Goal: Task Accomplishment & Management: Manage account settings

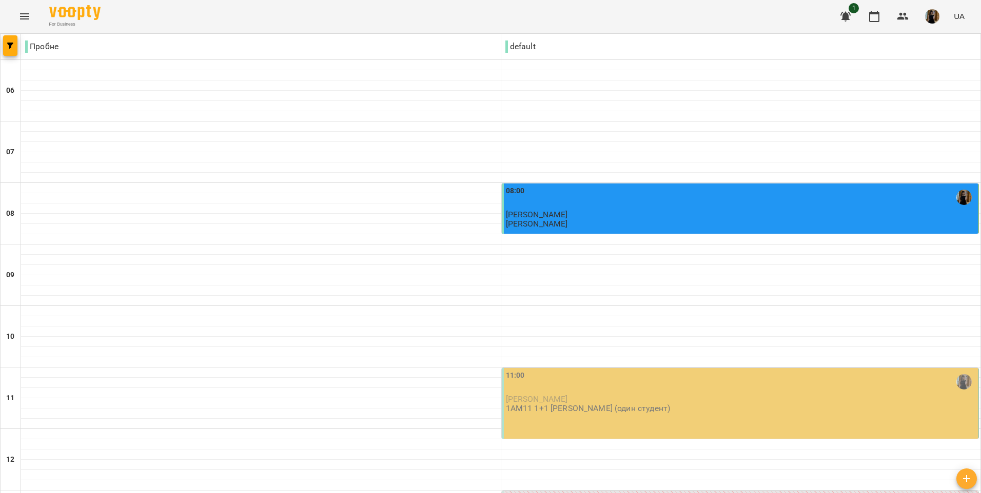
scroll to position [564, 0]
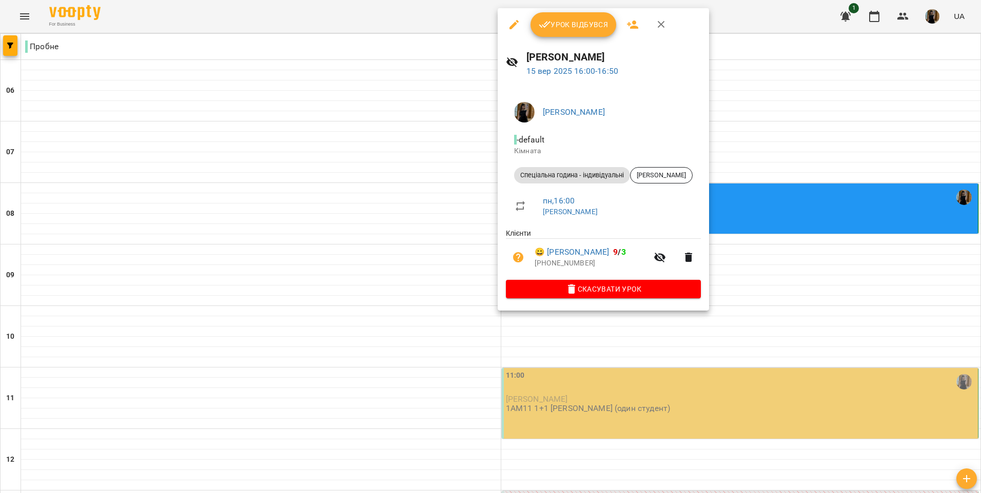
click at [618, 293] on span "Скасувати Урок" at bounding box center [603, 289] width 178 height 12
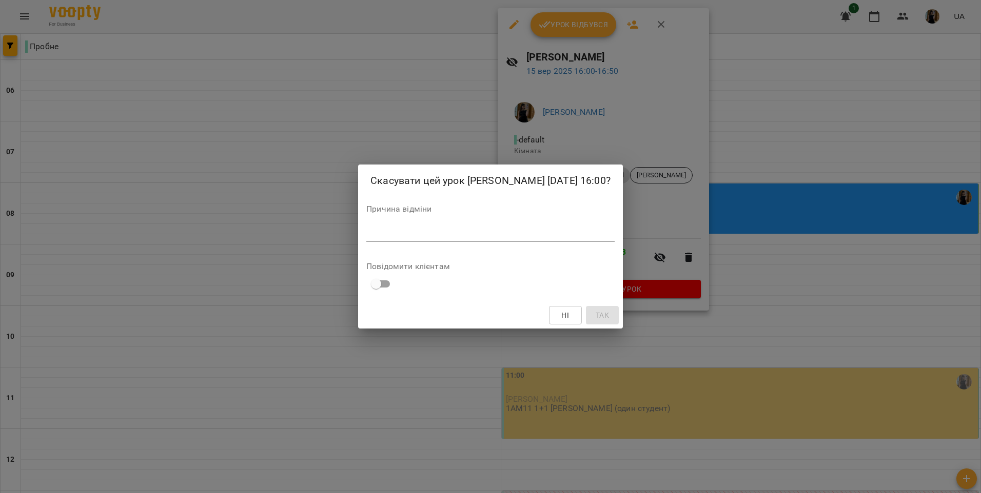
click at [383, 234] on textarea at bounding box center [490, 234] width 248 height 10
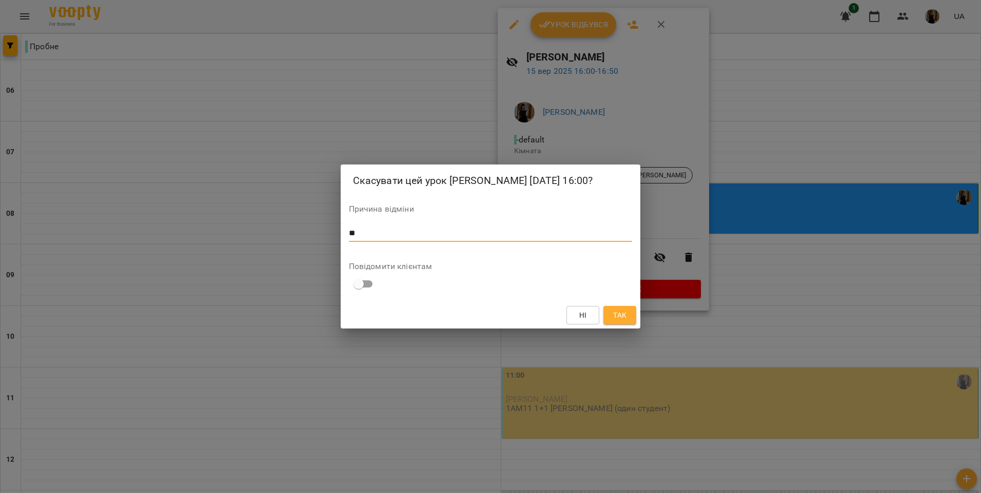
type textarea "*"
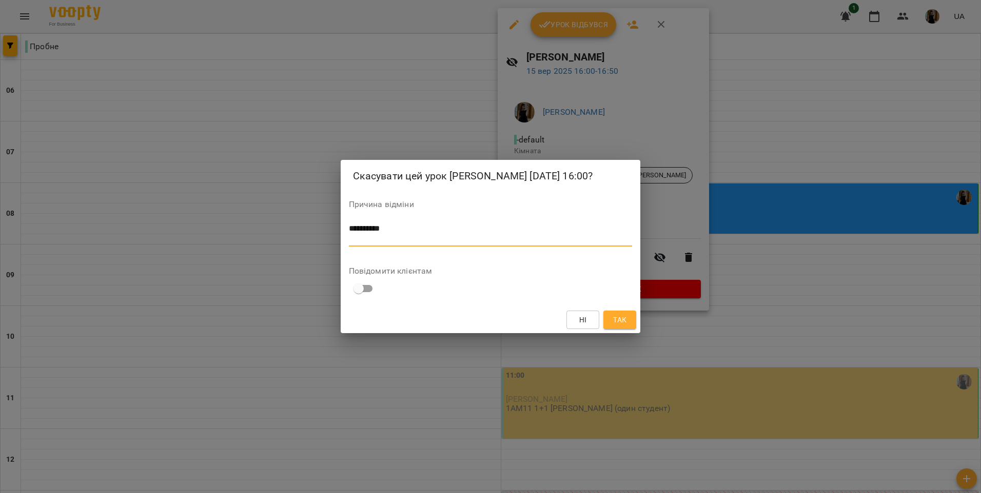
type textarea "*********"
click at [619, 318] on span "Так" at bounding box center [619, 320] width 13 height 12
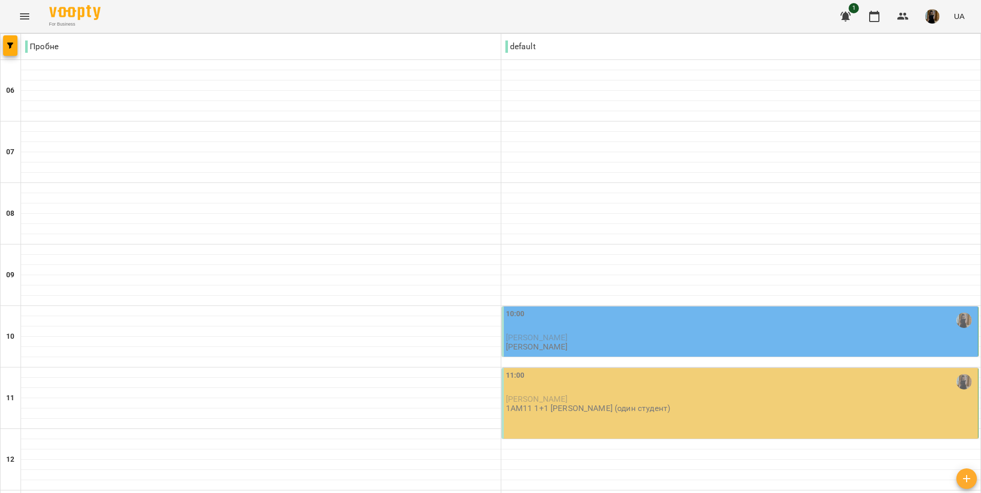
scroll to position [256, 0]
click at [750, 368] on div "11:00 [PERSON_NAME] 1АМ11 1+1 [PERSON_NAME] (один студент)" at bounding box center [740, 403] width 477 height 71
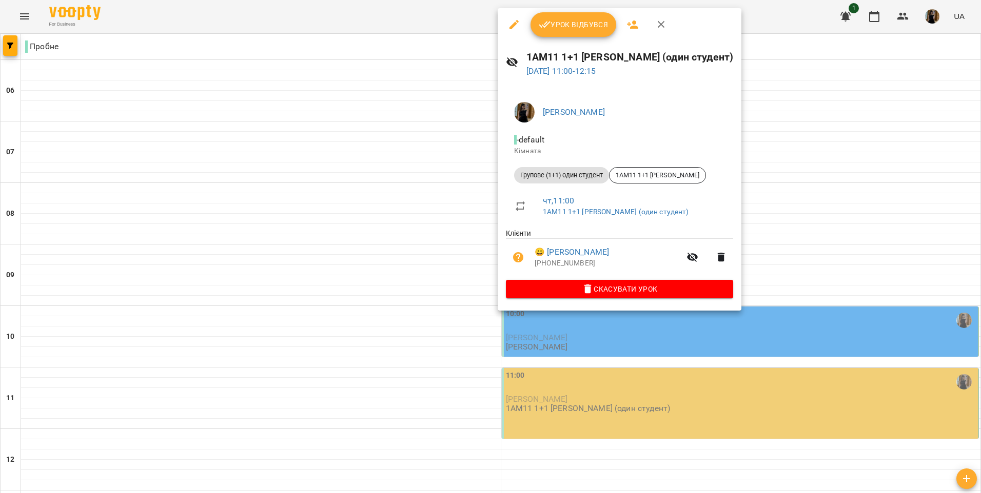
click at [599, 295] on span "Скасувати Урок" at bounding box center [619, 289] width 211 height 12
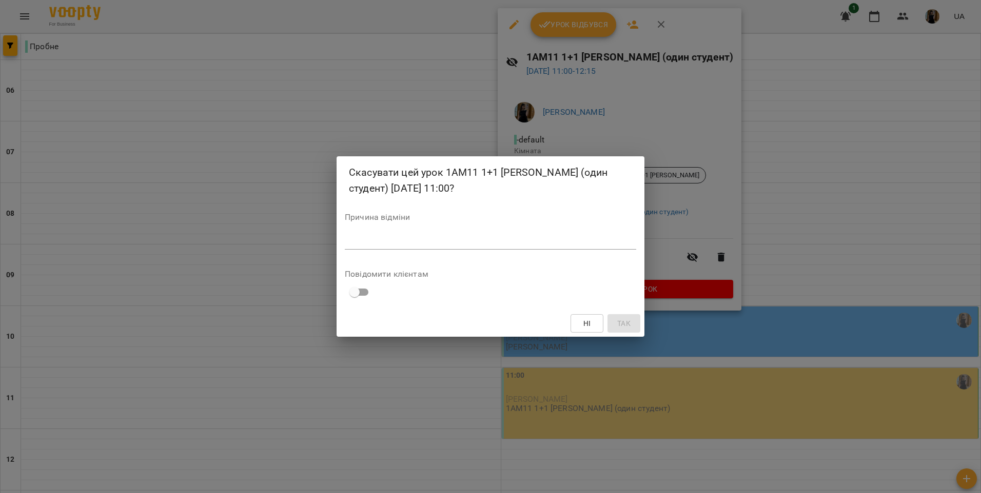
click at [447, 243] on textarea at bounding box center [490, 241] width 291 height 10
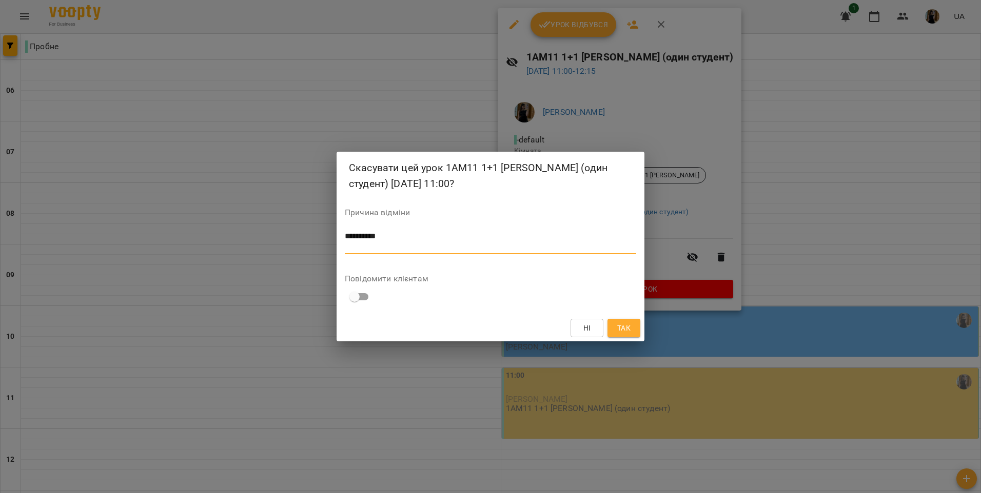
type textarea "*********"
click at [620, 325] on span "Так" at bounding box center [623, 328] width 13 height 12
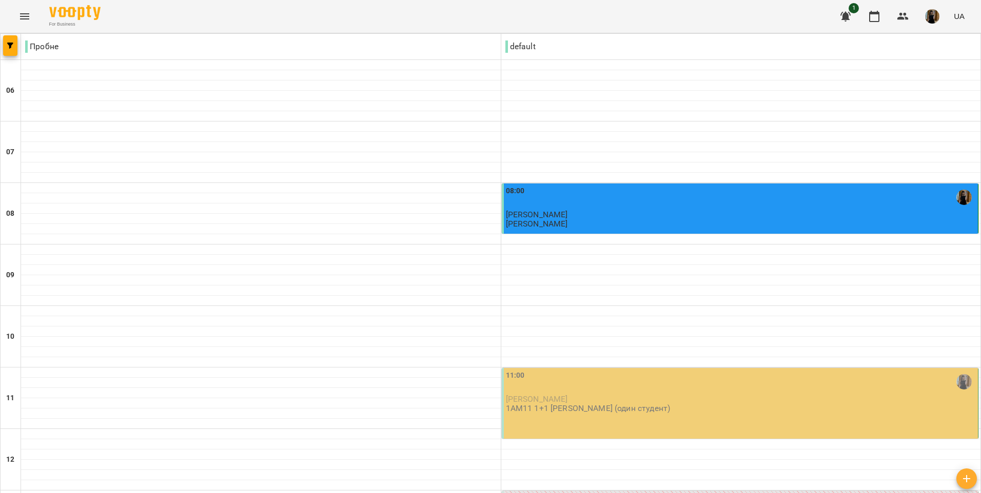
scroll to position [154, 0]
click at [685, 395] on p "[PERSON_NAME]" at bounding box center [741, 399] width 470 height 9
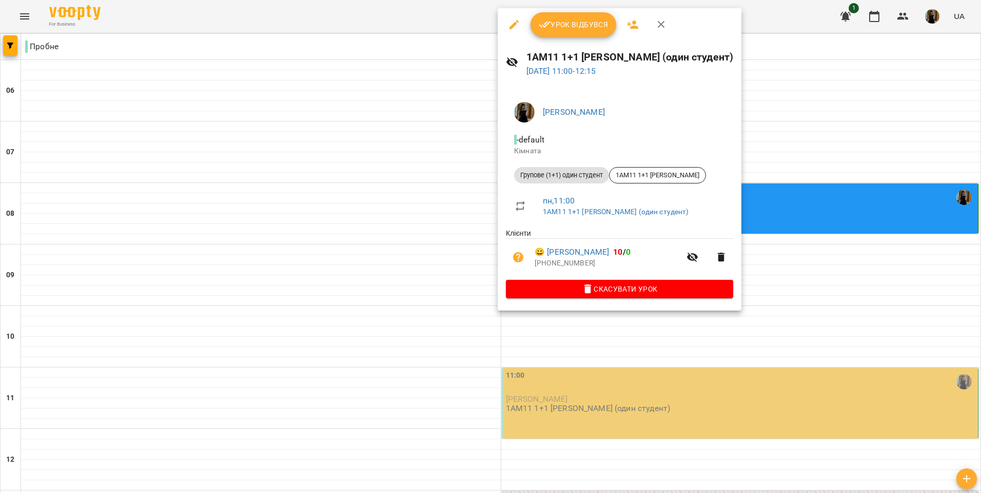
click at [569, 31] on button "Урок відбувся" at bounding box center [573, 24] width 86 height 25
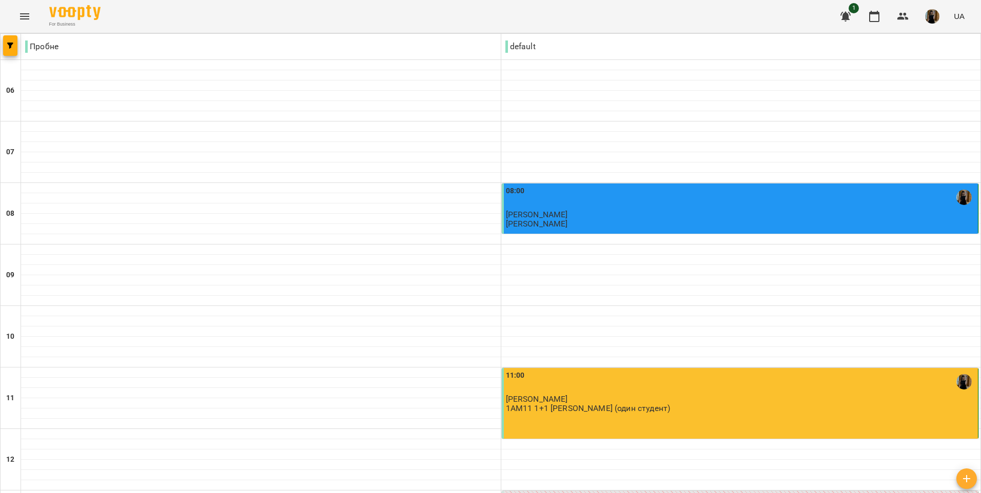
scroll to position [308, 0]
type input "**********"
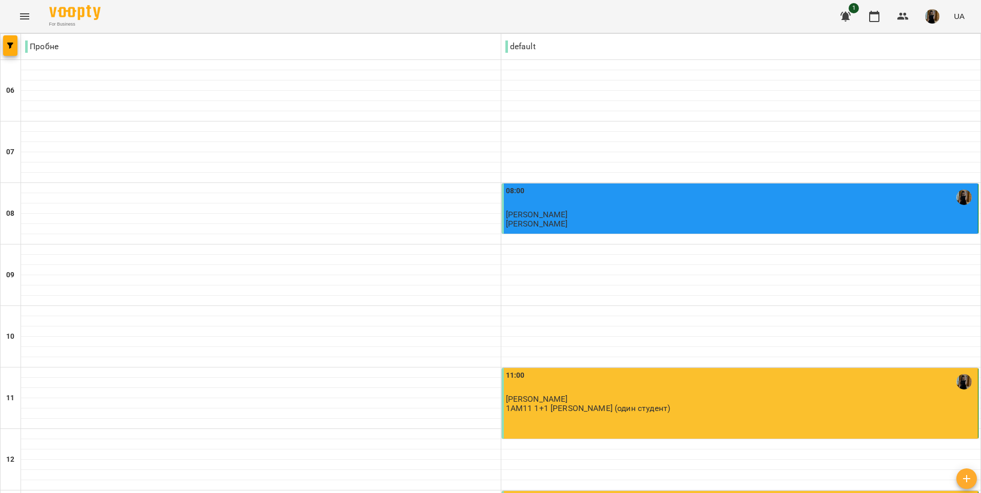
scroll to position [0, 0]
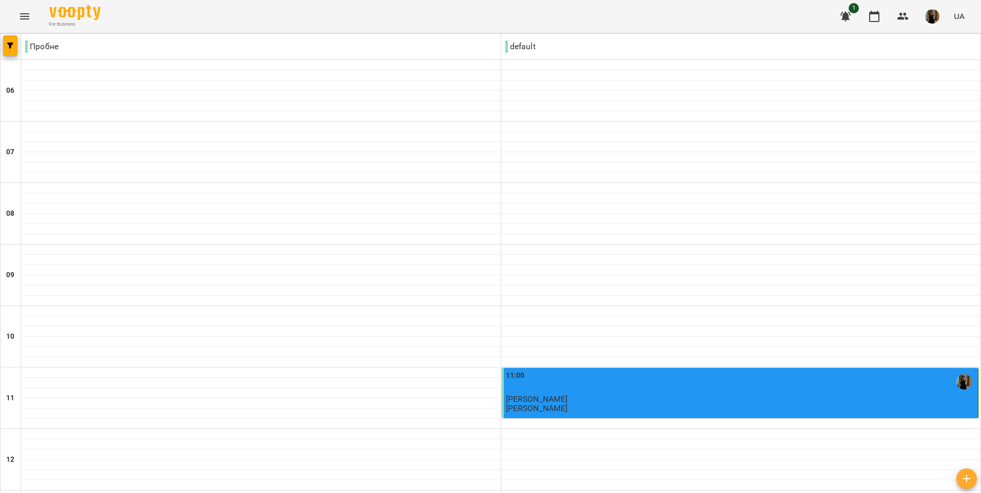
scroll to position [681, 0]
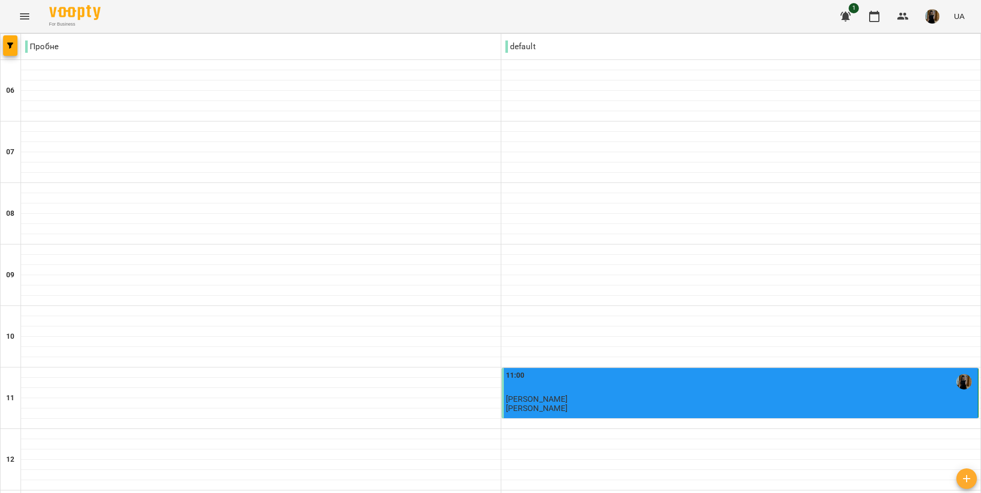
scroll to position [513, 0]
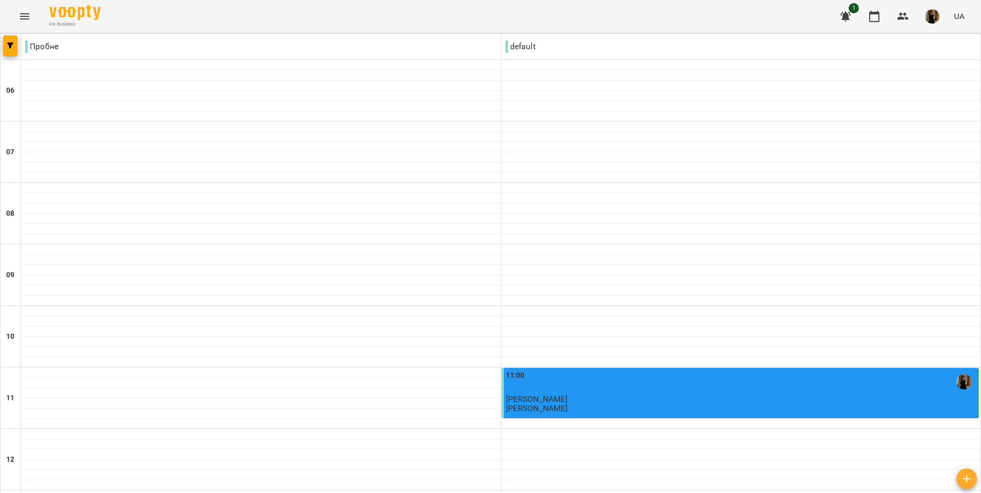
scroll to position [476, 0]
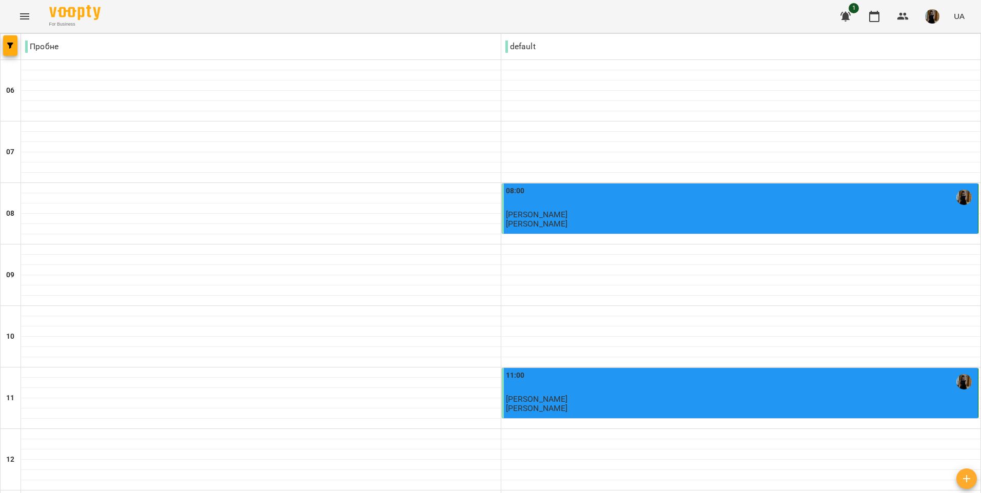
scroll to position [0, 0]
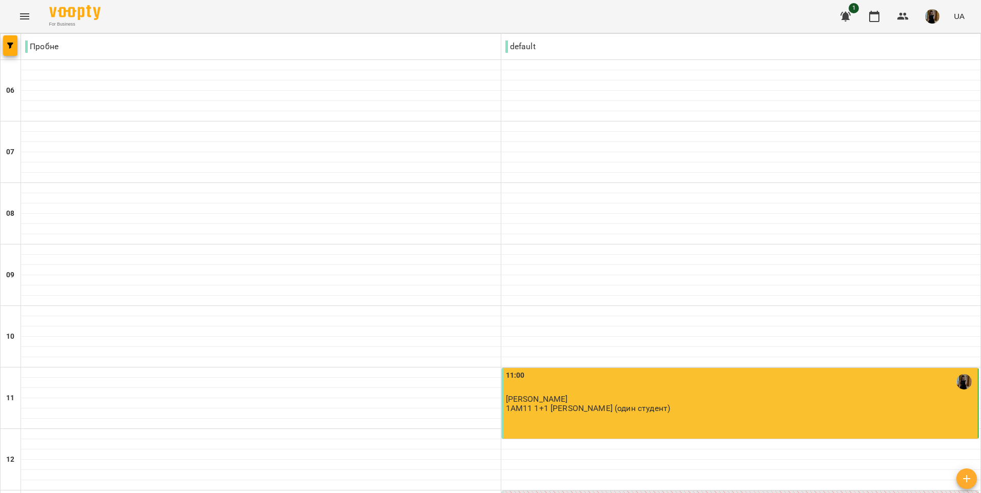
scroll to position [681, 0]
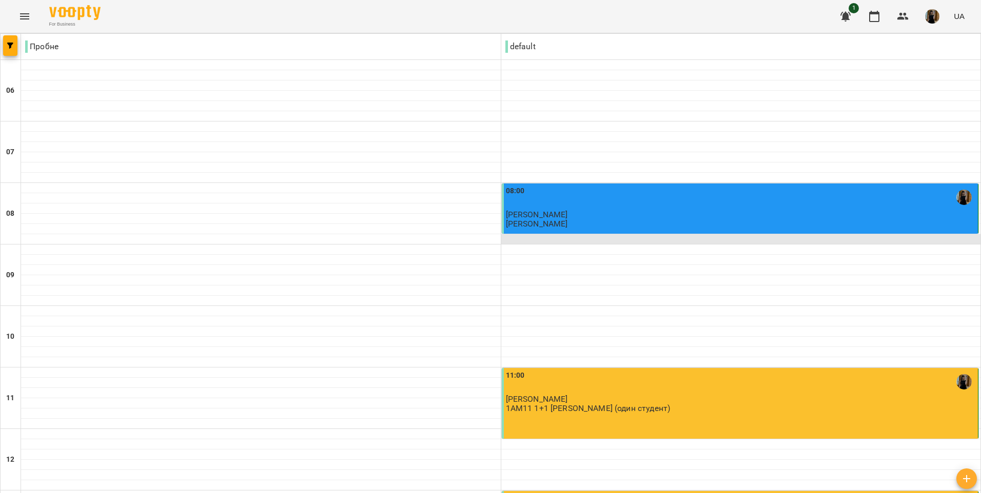
scroll to position [462, 0]
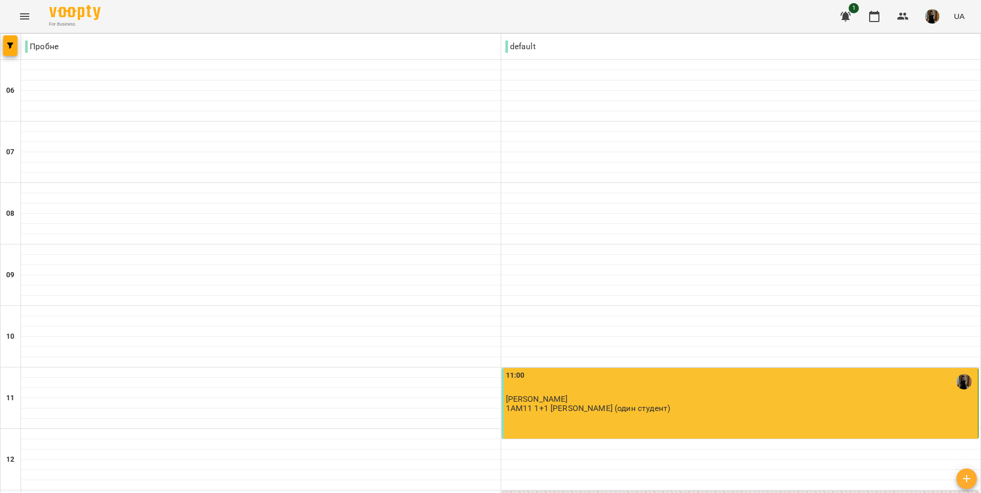
scroll to position [425, 0]
